Goal: Communication & Community: Answer question/provide support

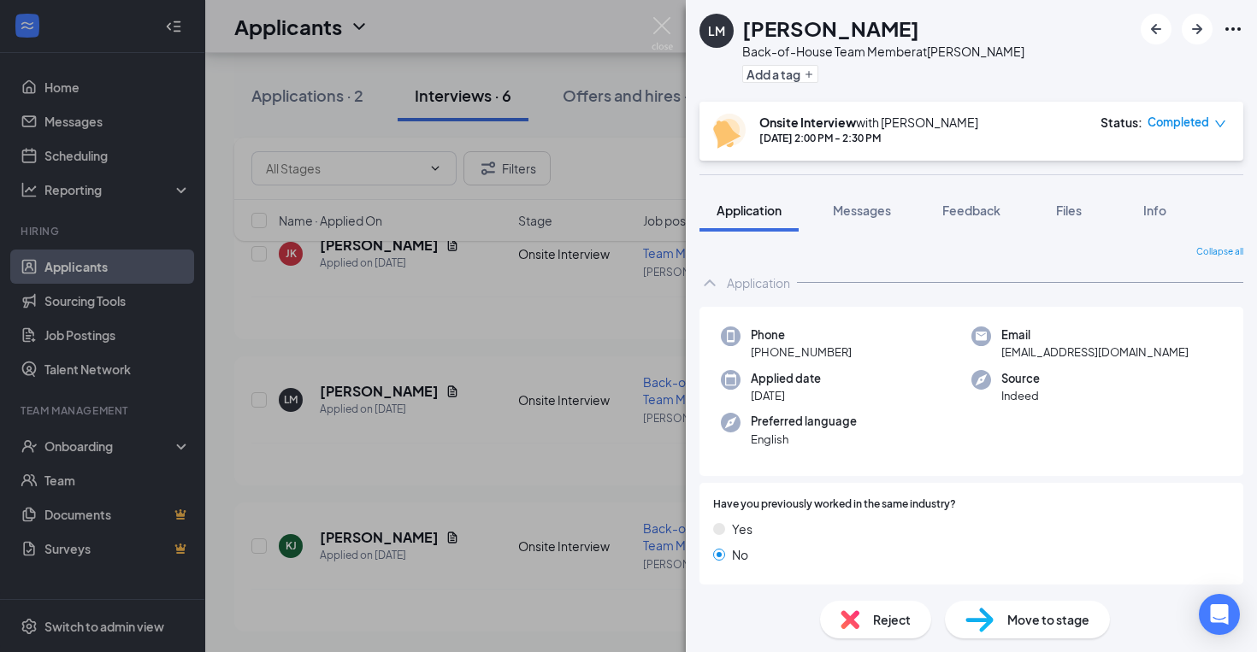
scroll to position [721, 0]
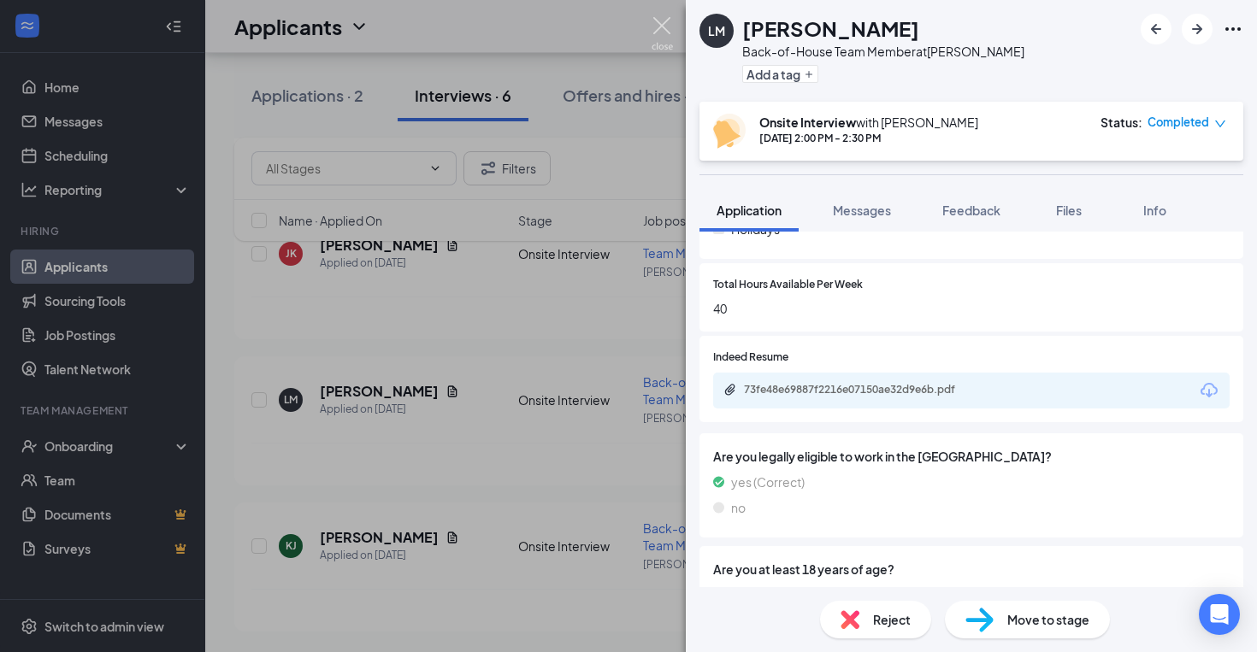
click at [659, 18] on img at bounding box center [662, 33] width 21 height 33
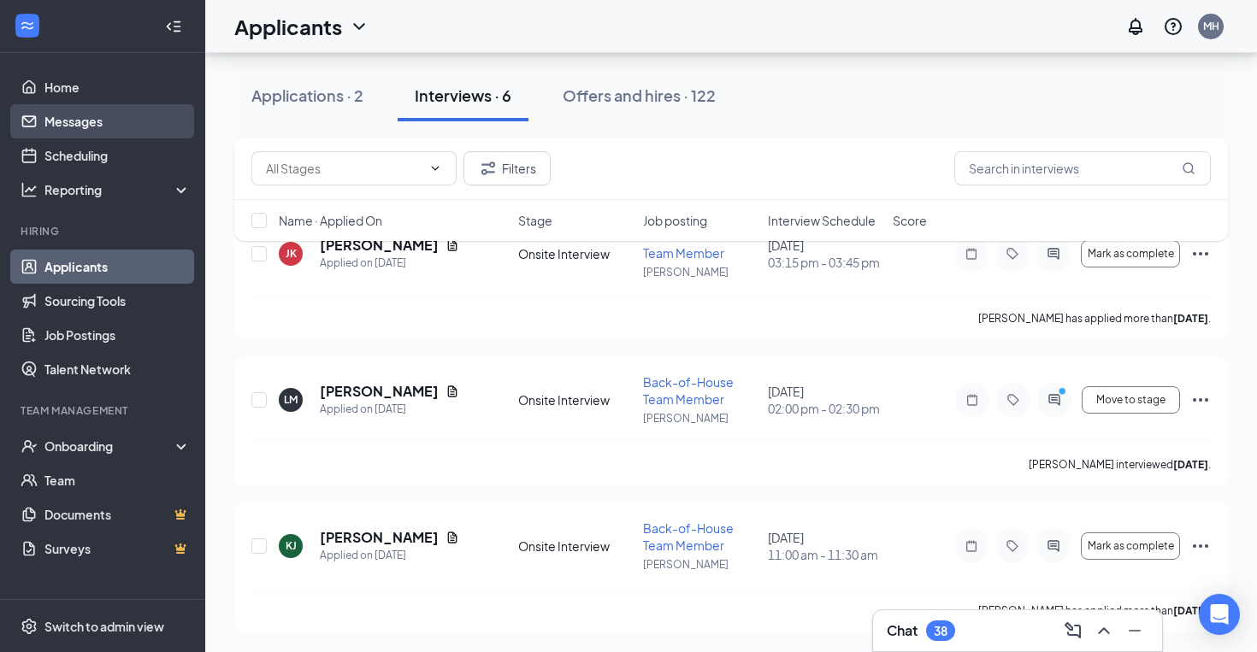
click at [93, 127] on link "Messages" at bounding box center [117, 121] width 146 height 34
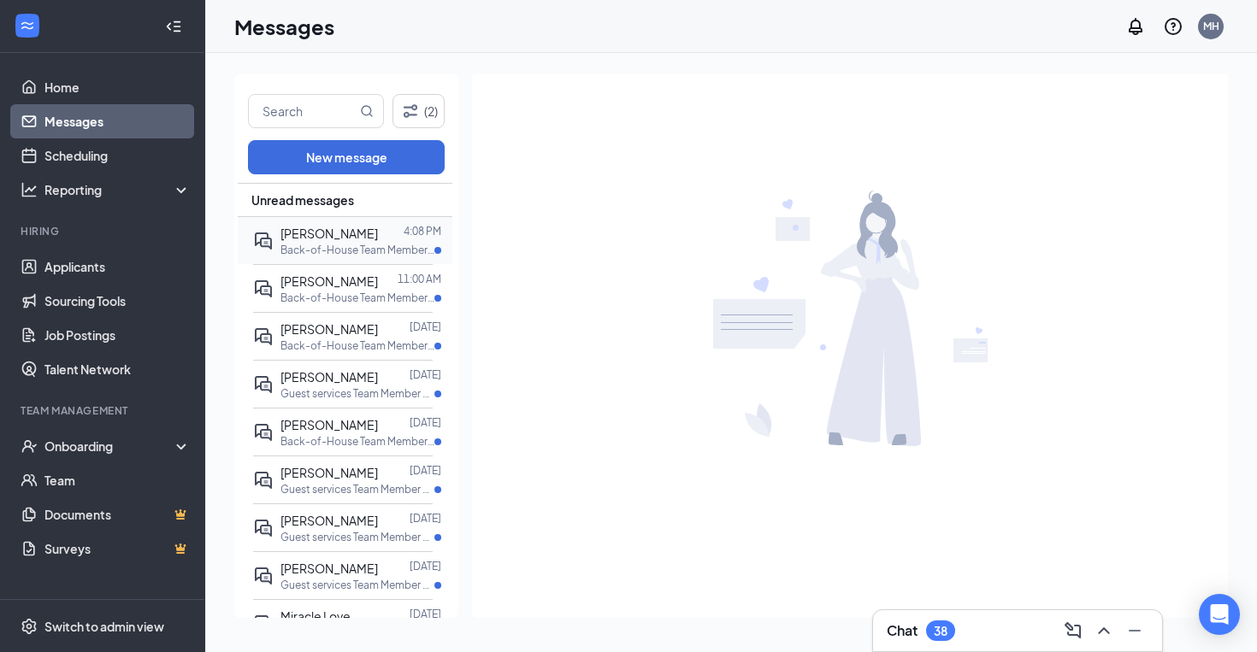
click at [339, 244] on p "Back-of-House Team Member at [PERSON_NAME]" at bounding box center [357, 250] width 154 height 15
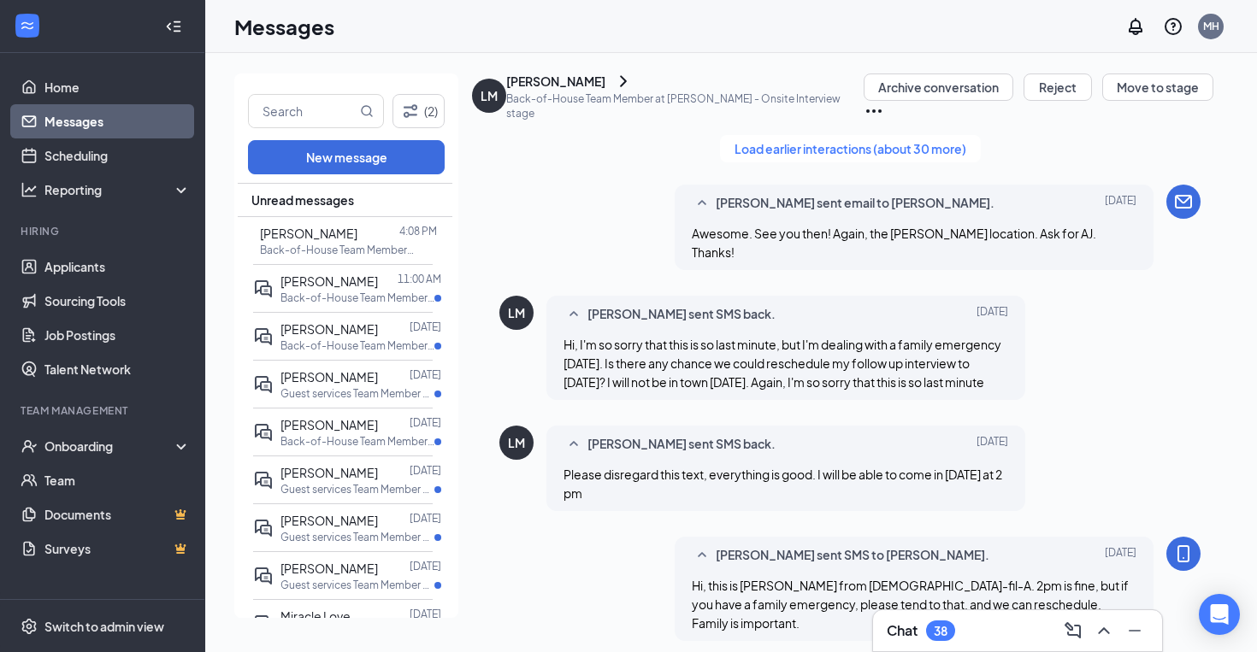
scroll to position [936, 0]
type textarea "Yes, that works for me! I'll see you then"
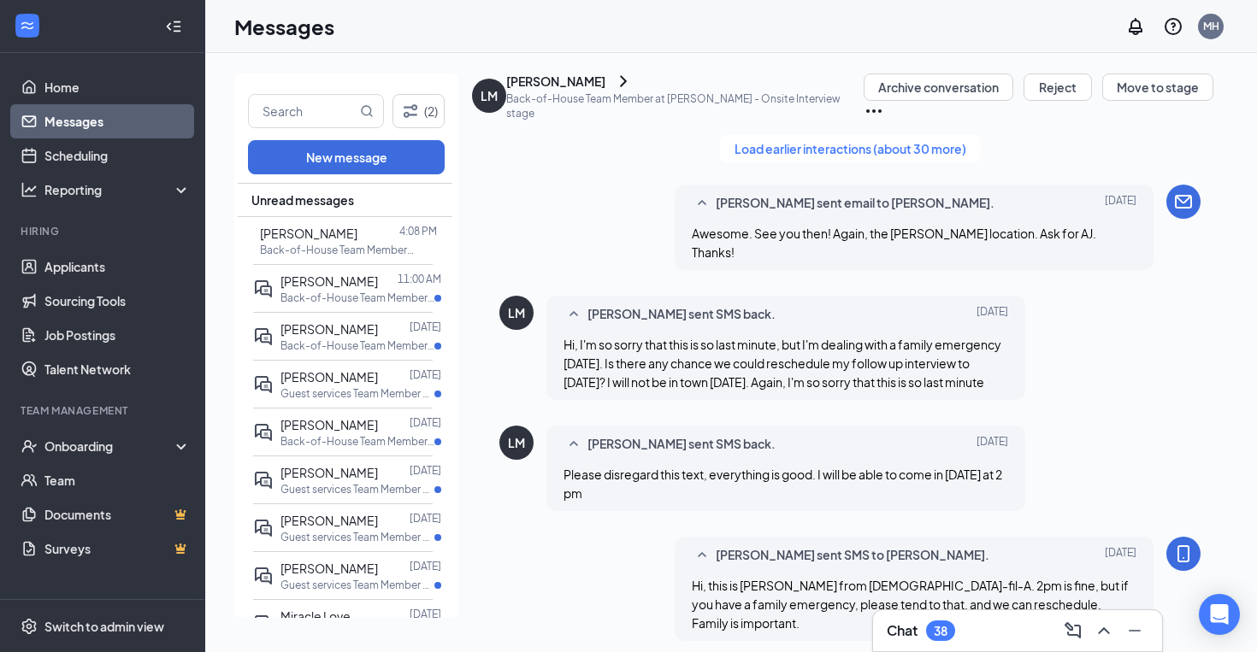
scroll to position [1029, 0]
